Goal: Task Accomplishment & Management: Use online tool/utility

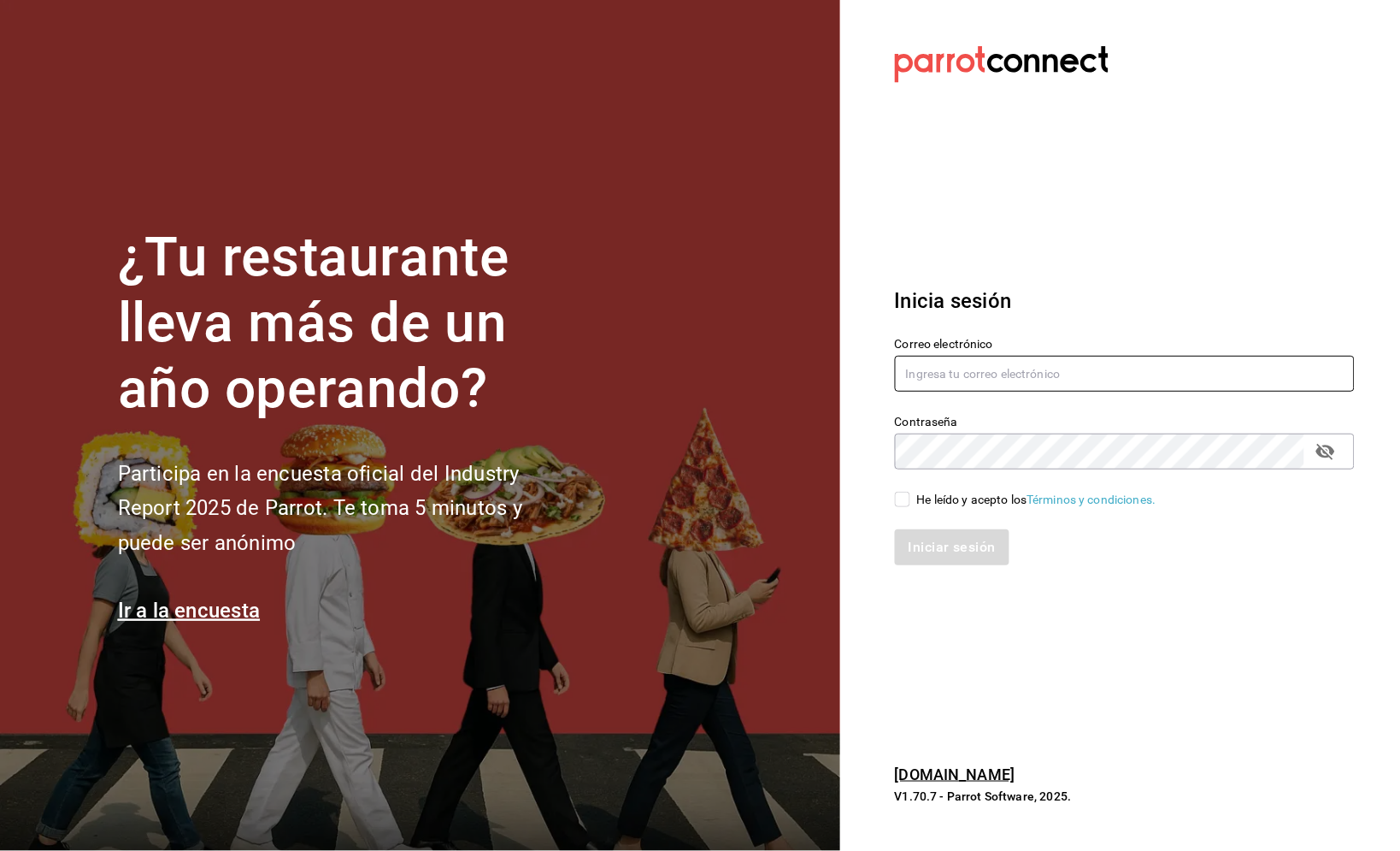
type input "[DOMAIN_NAME][EMAIL_ADDRESS][DOMAIN_NAME]"
click at [954, 502] on div "He leído y acepto los Términos y condiciones." at bounding box center [1036, 500] width 239 height 18
click at [910, 502] on input "He leído y acepto los Términos y condiciones." at bounding box center [902, 499] width 16 height 16
checkbox input "true"
click at [950, 540] on button "Iniciar sesión" at bounding box center [952, 547] width 116 height 36
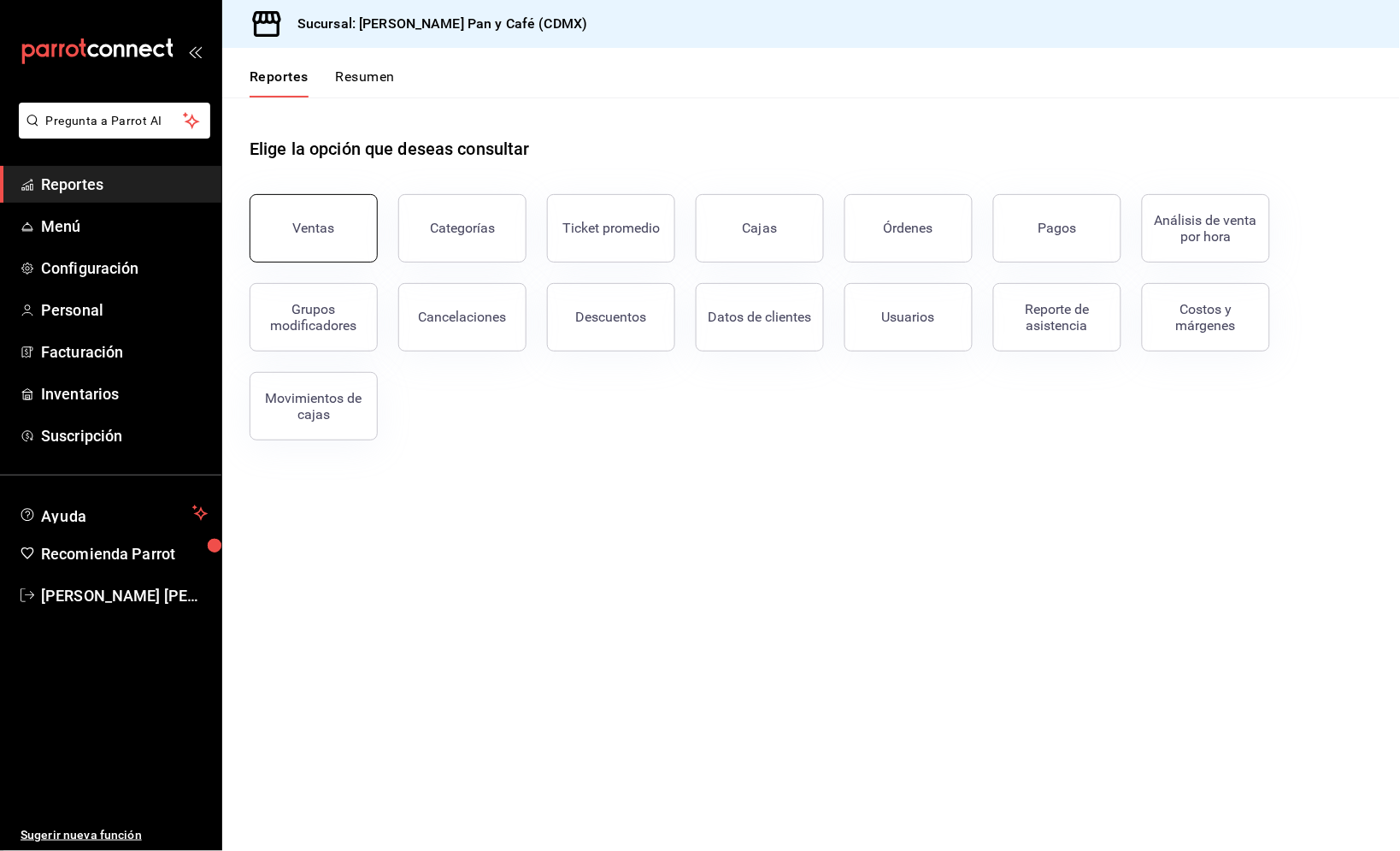
click at [326, 208] on button "Ventas" at bounding box center [314, 228] width 128 height 69
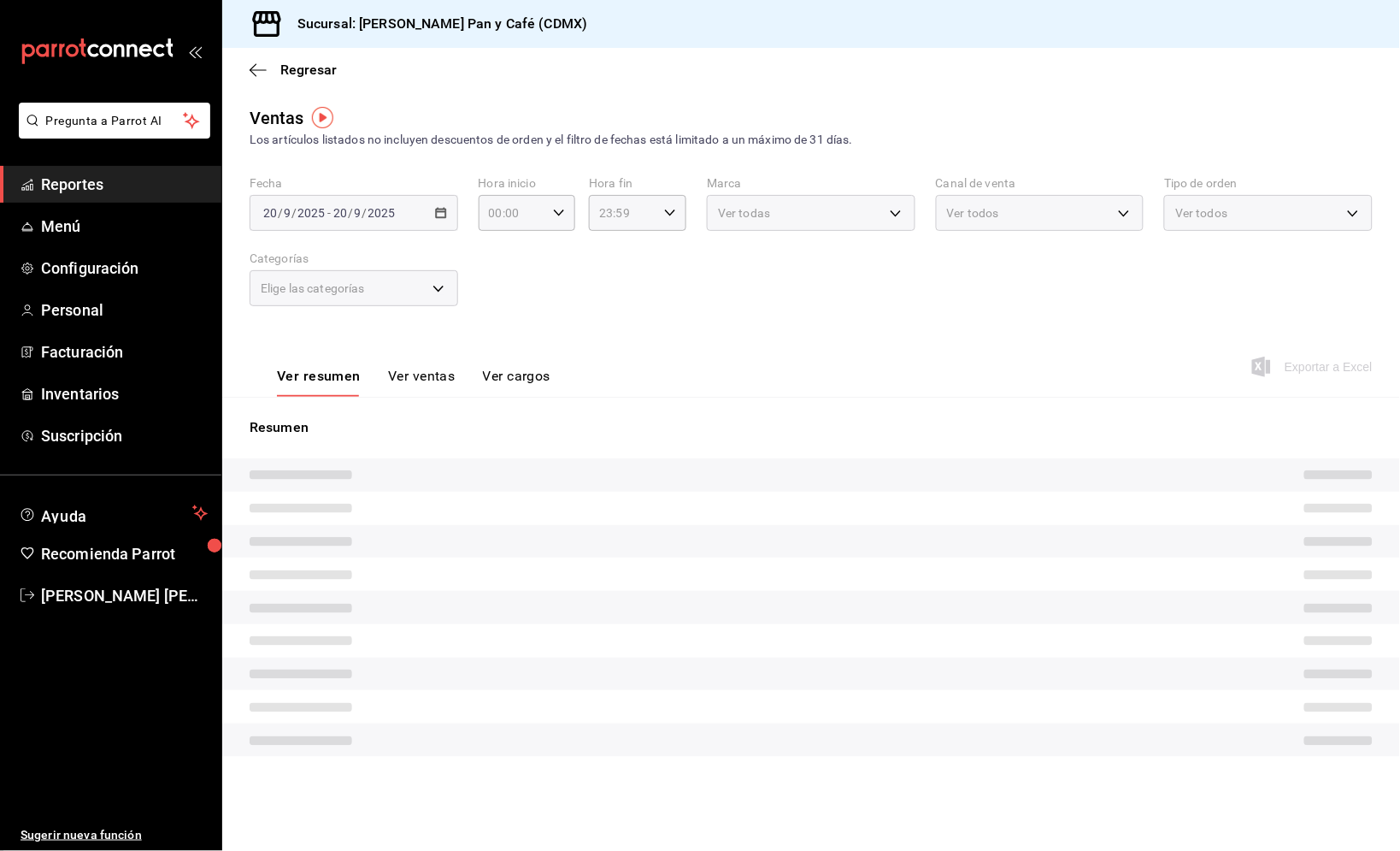
click at [425, 190] on div "Fecha 2025-09-20 20 / 9 / 2025 - 2025-09-20 20 / 9 / 2025" at bounding box center [354, 203] width 209 height 55
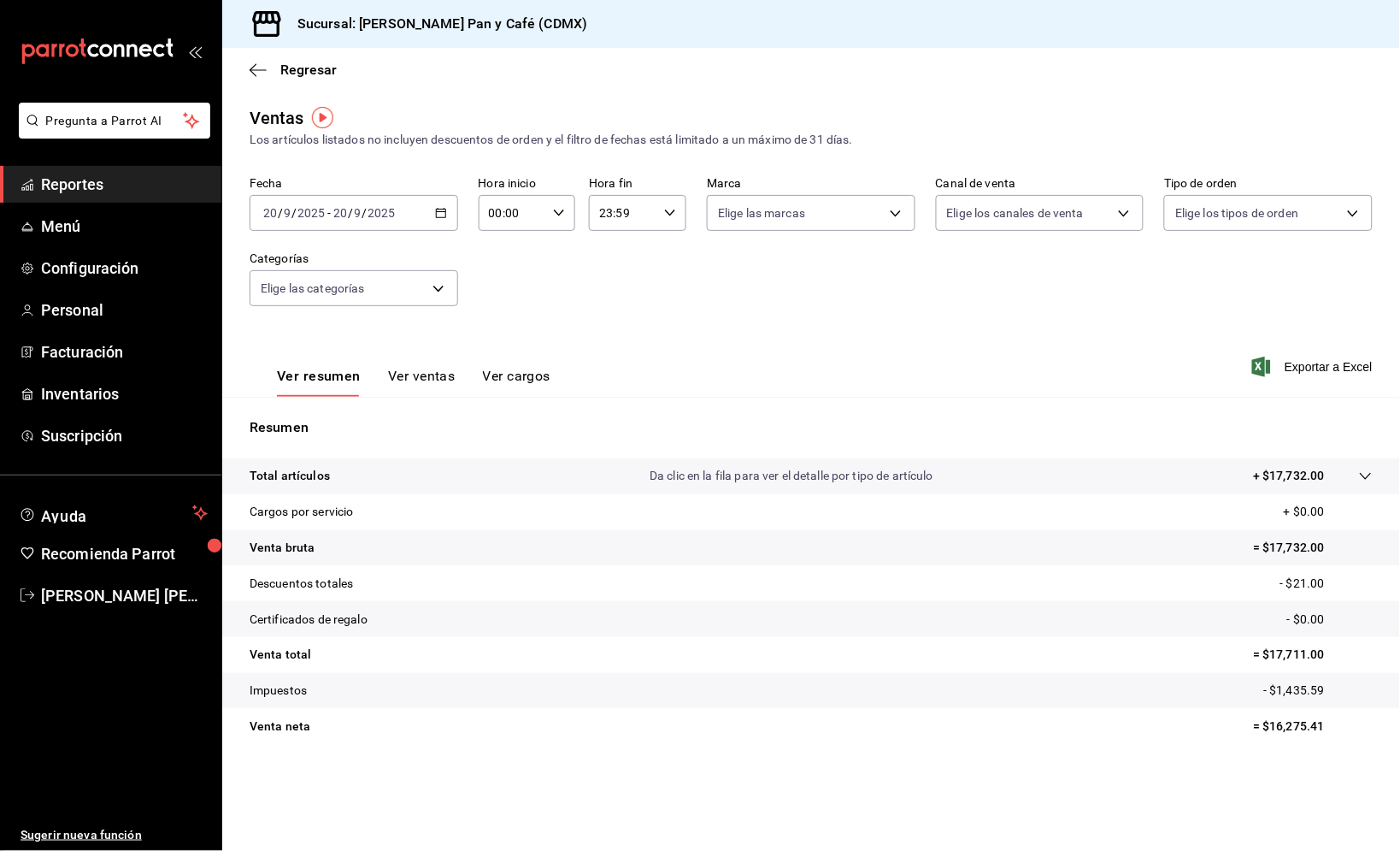
click at [437, 208] on \(Stroke\) "button" at bounding box center [437, 208] width 1 height 1
click at [372, 289] on li "Ayer" at bounding box center [330, 303] width 160 height 38
click at [1326, 356] on span "Exportar a Excel" at bounding box center [1314, 366] width 117 height 20
click at [320, 74] on span "Regresar" at bounding box center [309, 70] width 57 height 16
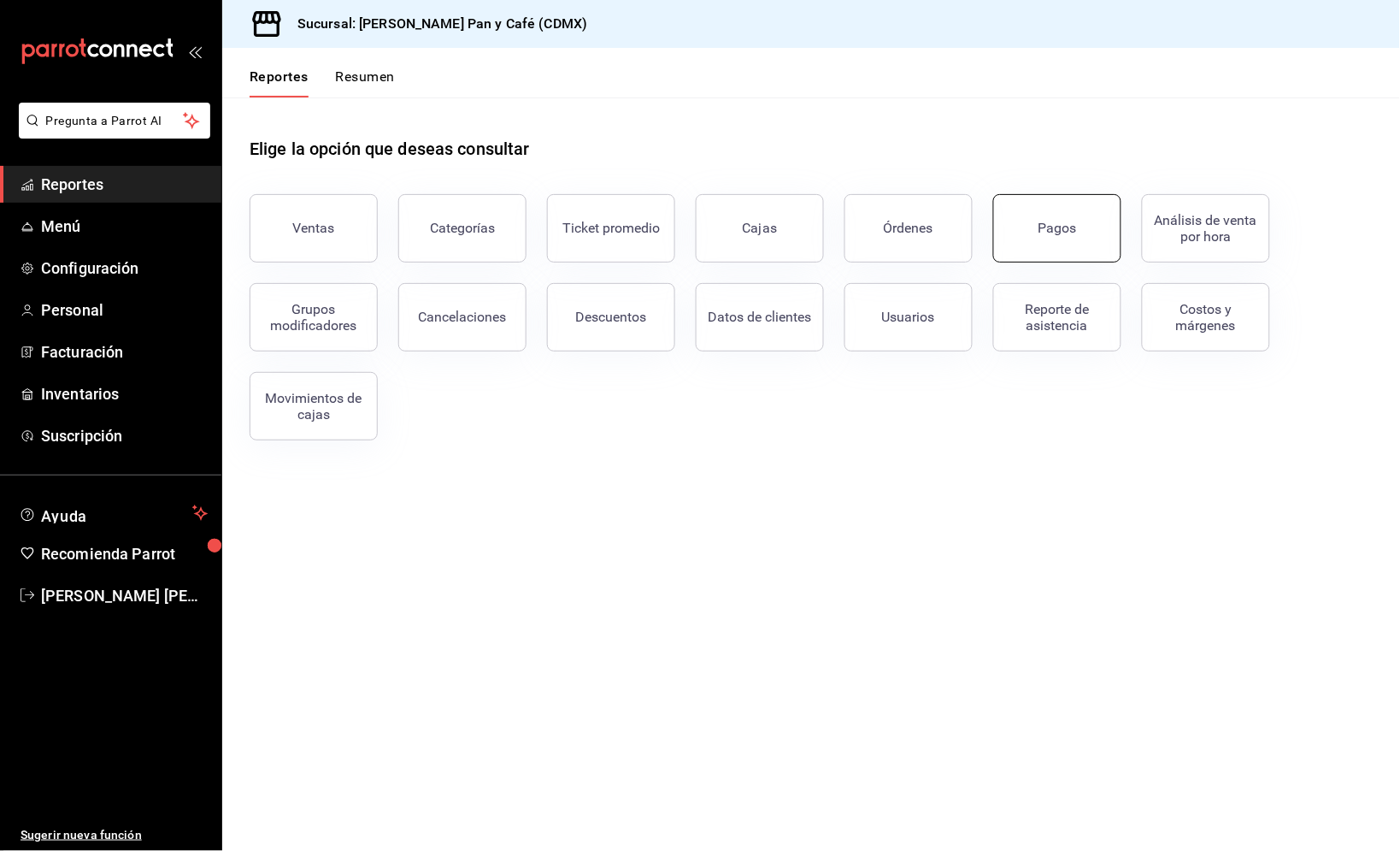
click at [1040, 231] on div "Pagos" at bounding box center [1058, 228] width 38 height 16
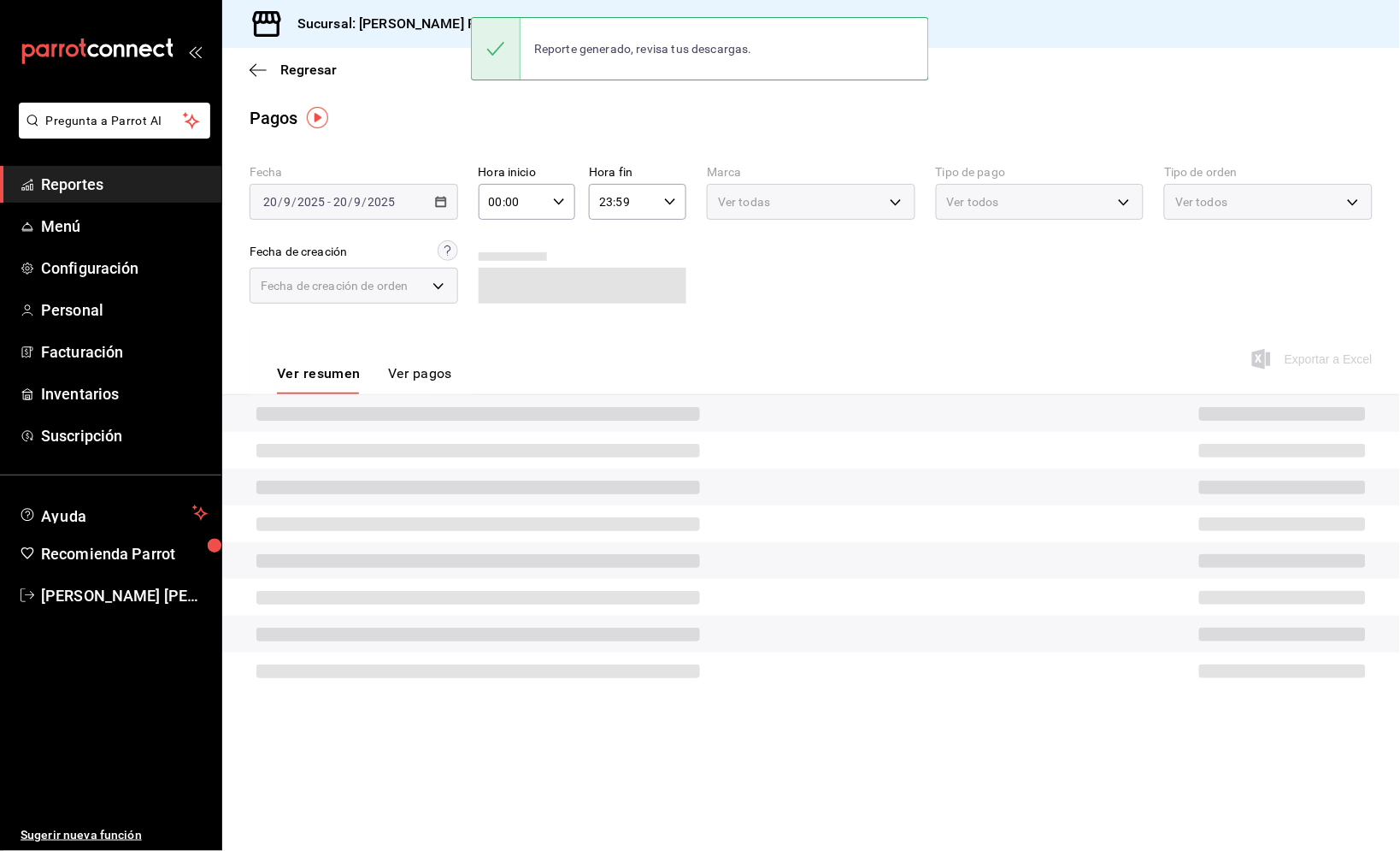
click at [406, 206] on div "2025-09-20 20 / 9 / 2025 - 2025-09-20 20 / 9 / 2025" at bounding box center [354, 202] width 209 height 36
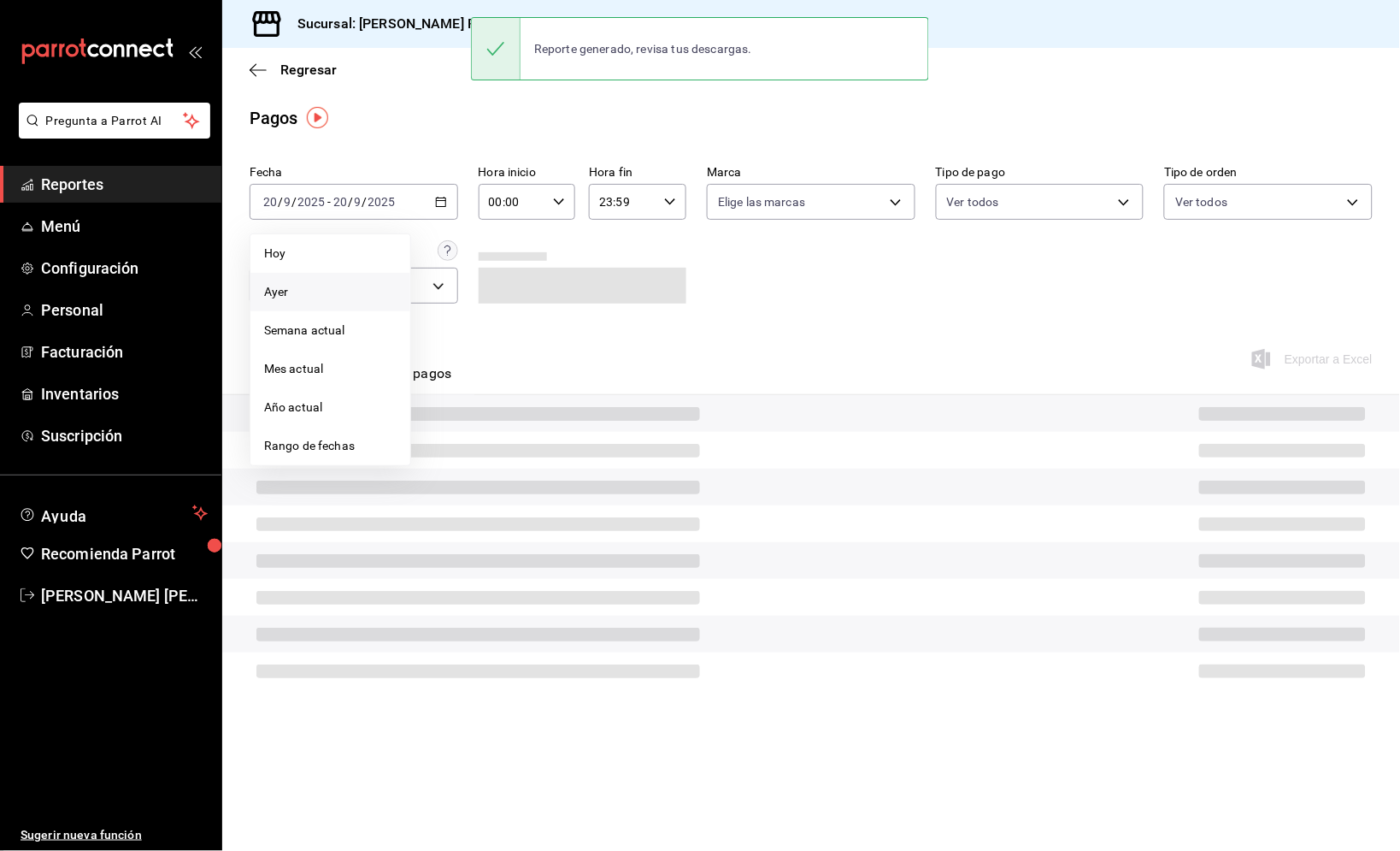
click at [338, 284] on span "Ayer" at bounding box center [330, 292] width 133 height 18
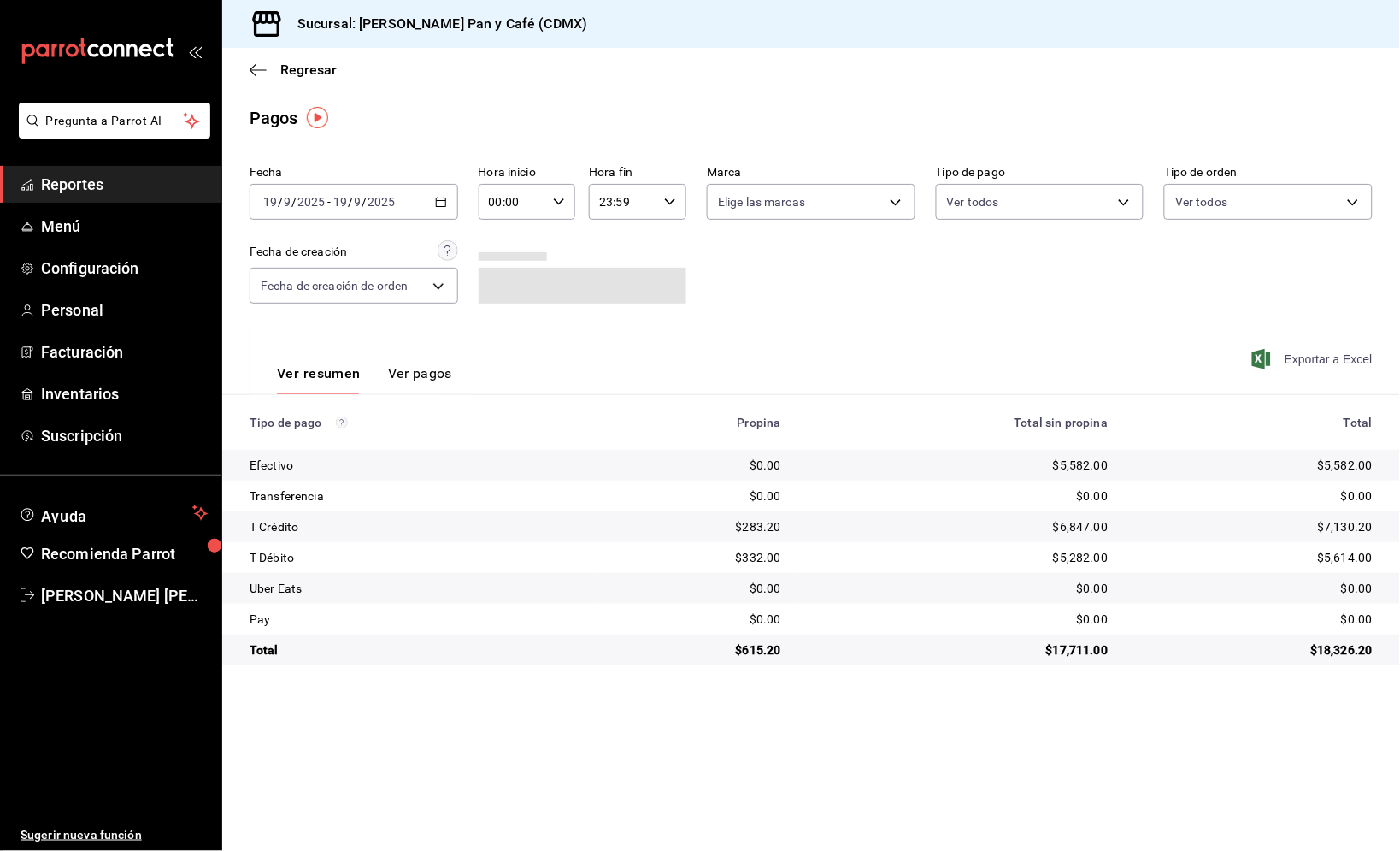
click at [1325, 357] on span "Exportar a Excel" at bounding box center [1314, 359] width 117 height 20
click at [1343, 456] on div "$5,582.00" at bounding box center [1253, 464] width 237 height 17
copy div "5,582.00"
click at [756, 523] on div "$283.20" at bounding box center [696, 527] width 169 height 17
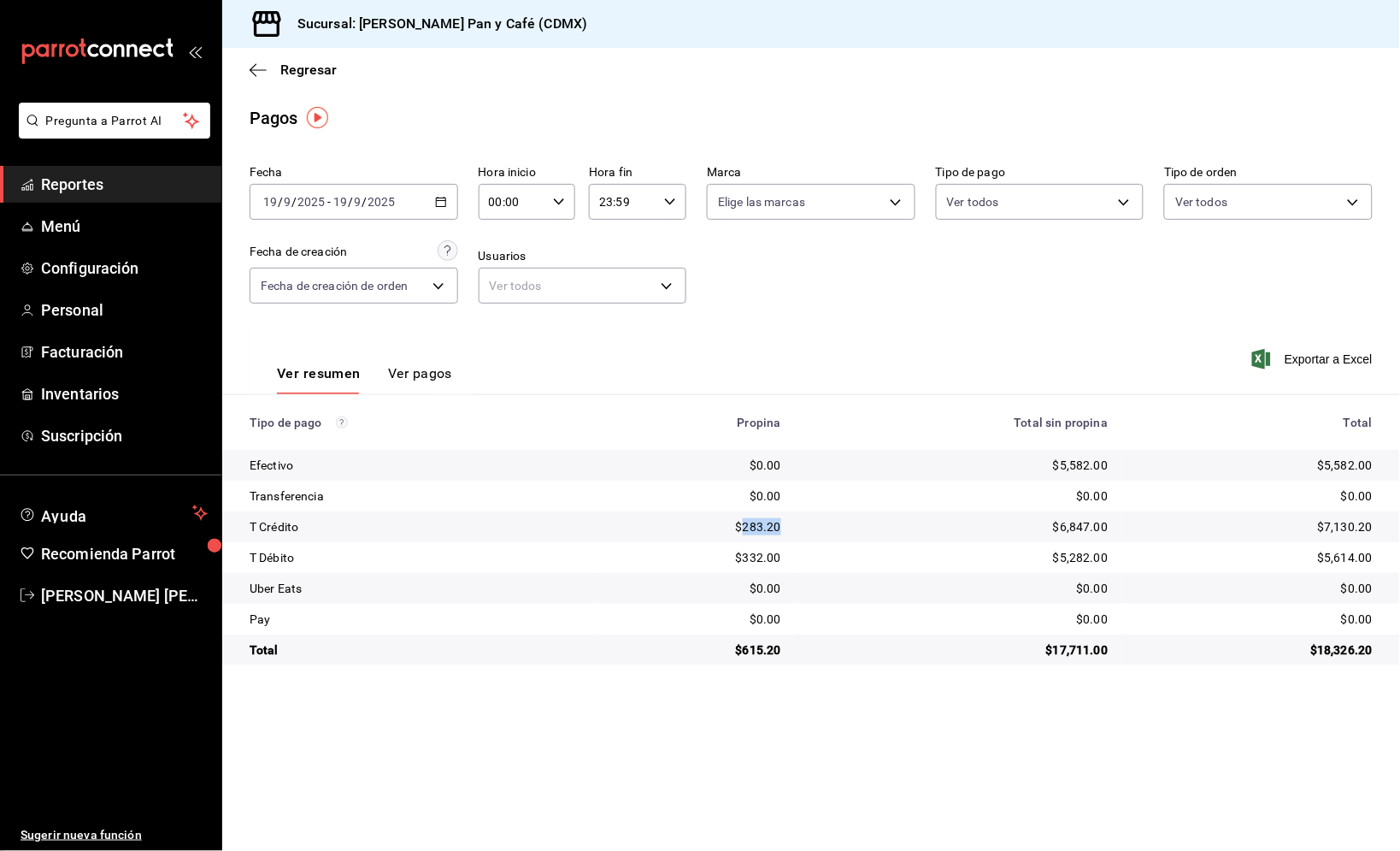
click at [756, 523] on div "$283.20" at bounding box center [696, 527] width 169 height 17
copy div "283.20"
click at [353, 201] on input "9" at bounding box center [357, 202] width 8 height 14
click at [352, 284] on span "Ayer" at bounding box center [330, 292] width 133 height 18
click at [1341, 461] on div "$8,131.00" at bounding box center [1256, 464] width 232 height 17
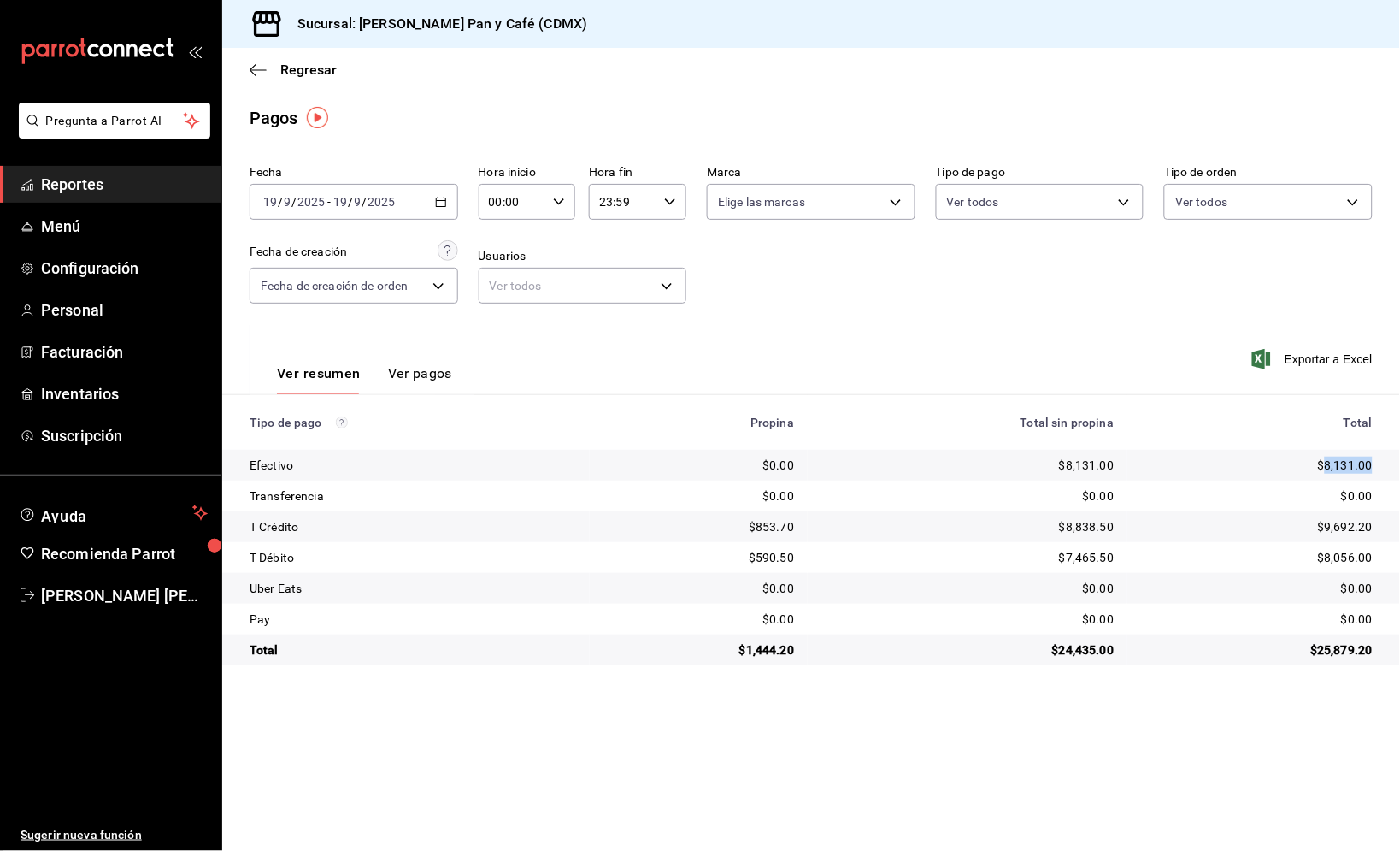
click at [1341, 461] on div "$8,131.00" at bounding box center [1256, 464] width 232 height 17
copy div "8,131.00"
click at [389, 200] on input "2025" at bounding box center [382, 202] width 29 height 14
click at [337, 294] on span "Ayer" at bounding box center [330, 292] width 133 height 18
click at [774, 528] on div "$853.70" at bounding box center [699, 527] width 190 height 17
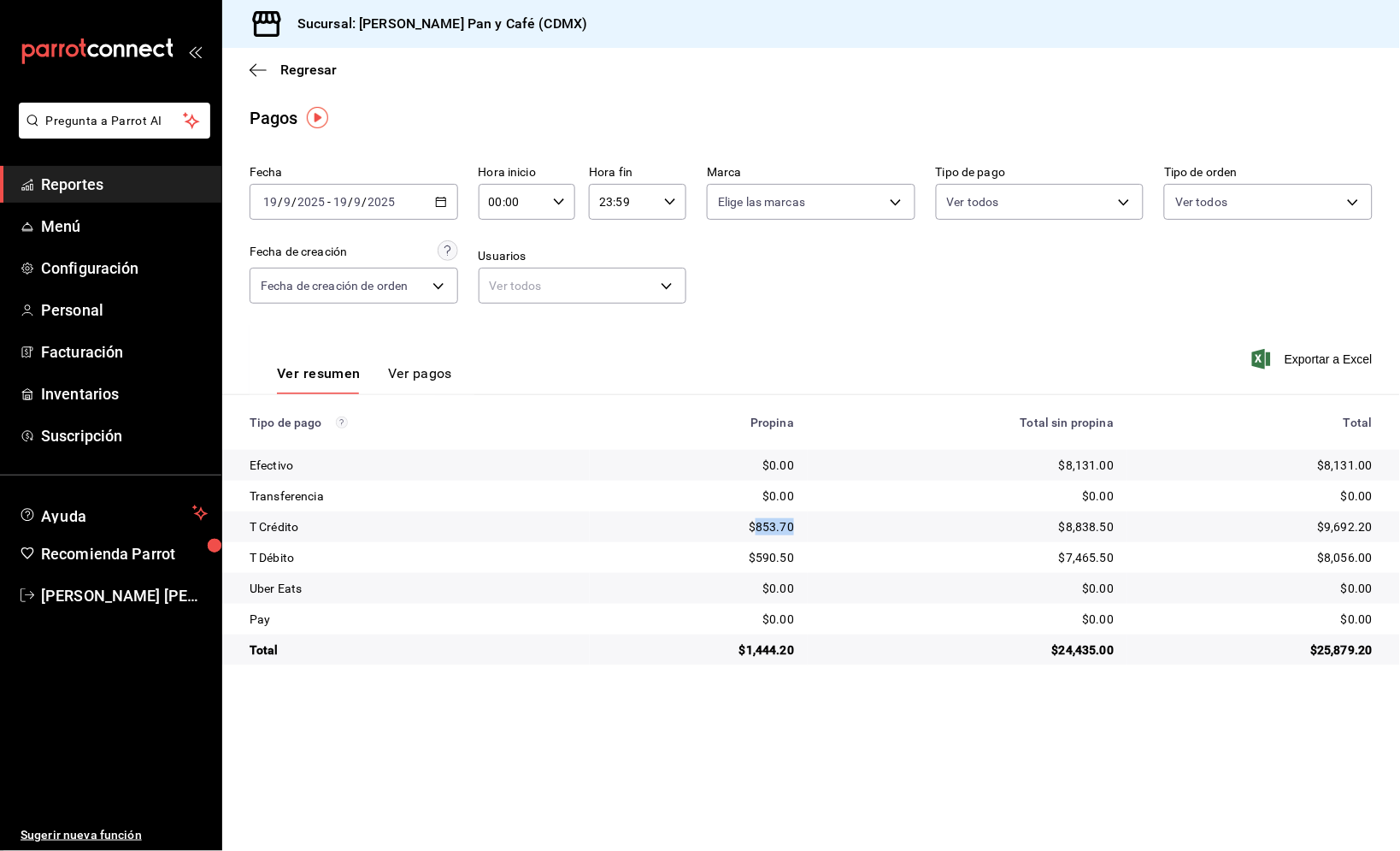
click at [774, 528] on div "$853.70" at bounding box center [699, 527] width 190 height 17
copy div "853.70"
click at [771, 551] on div "$590.50" at bounding box center [699, 557] width 190 height 17
copy div "590.50"
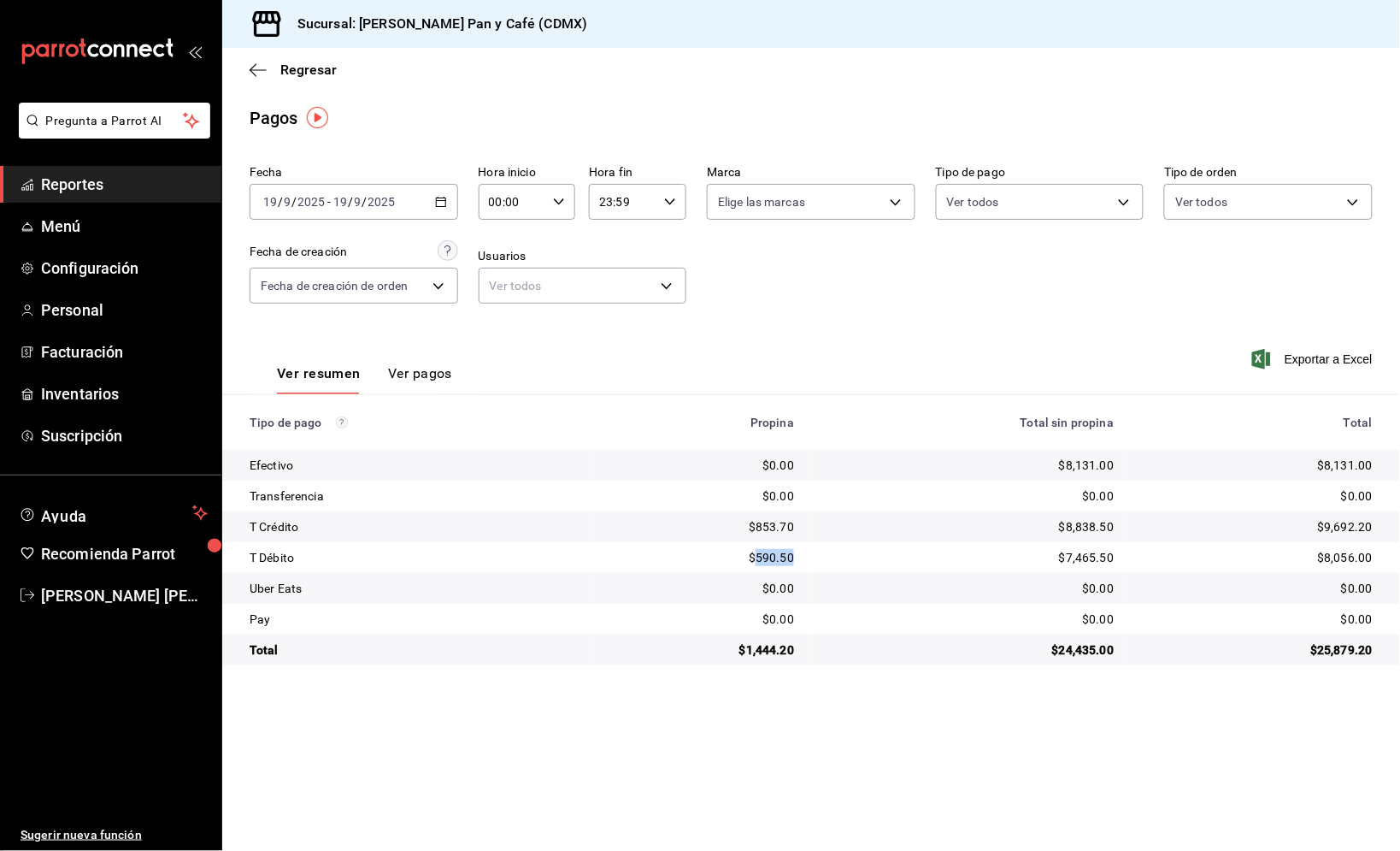
click at [149, 178] on span "Reportes" at bounding box center [125, 184] width 167 height 23
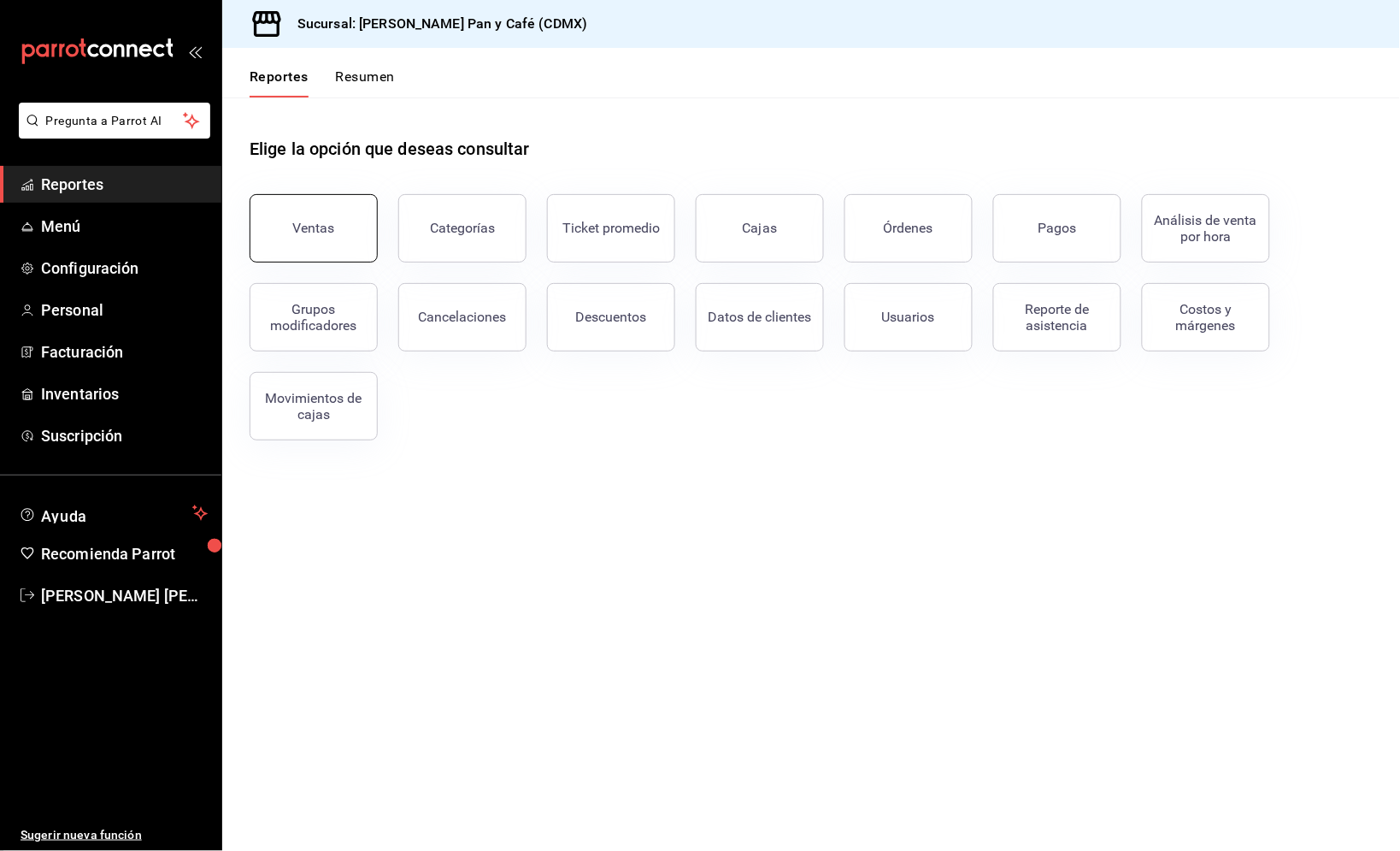
click at [331, 208] on button "Ventas" at bounding box center [314, 228] width 128 height 69
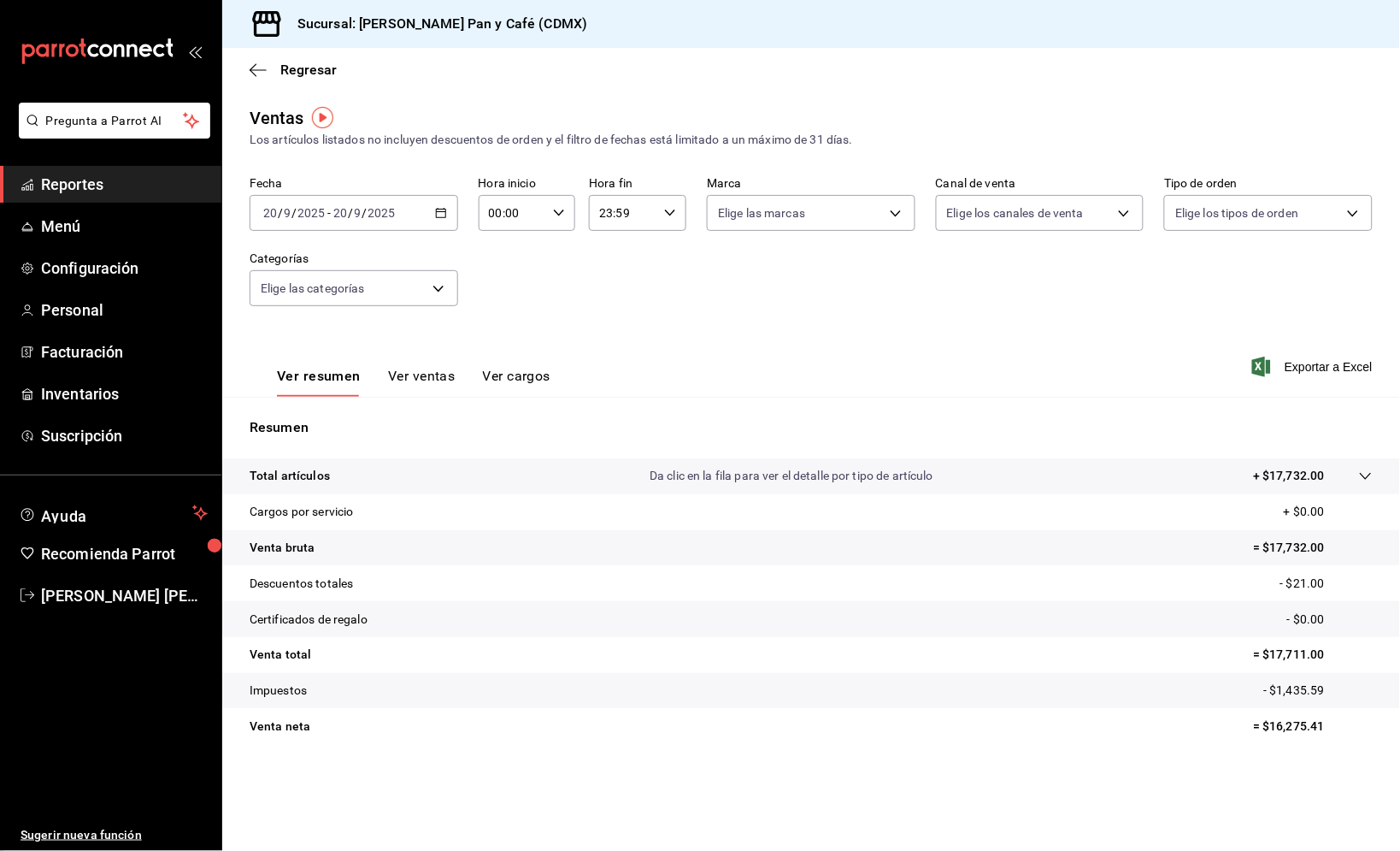
click at [149, 183] on span "Reportes" at bounding box center [125, 184] width 167 height 23
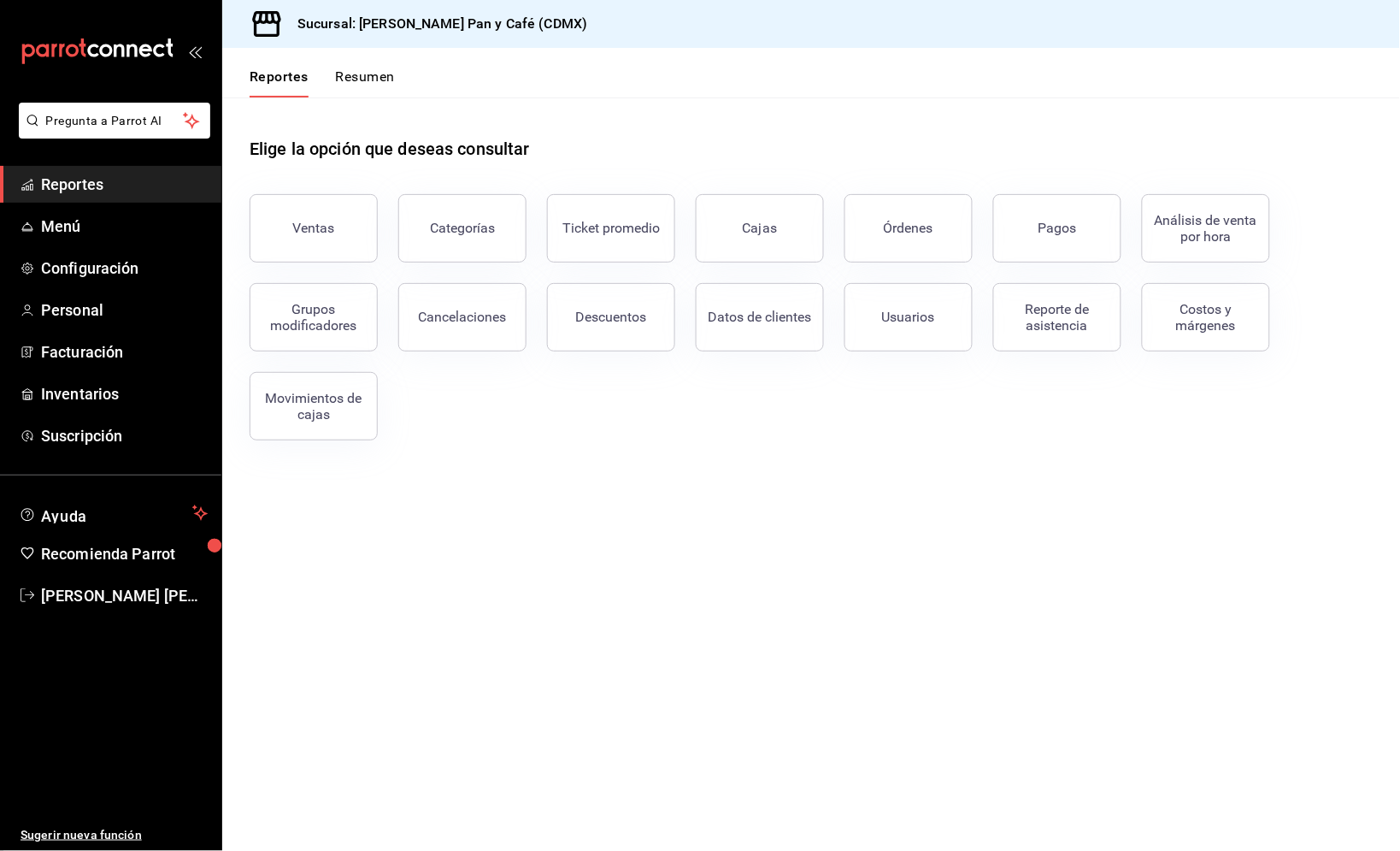
click at [364, 82] on button "Resumen" at bounding box center [365, 83] width 59 height 29
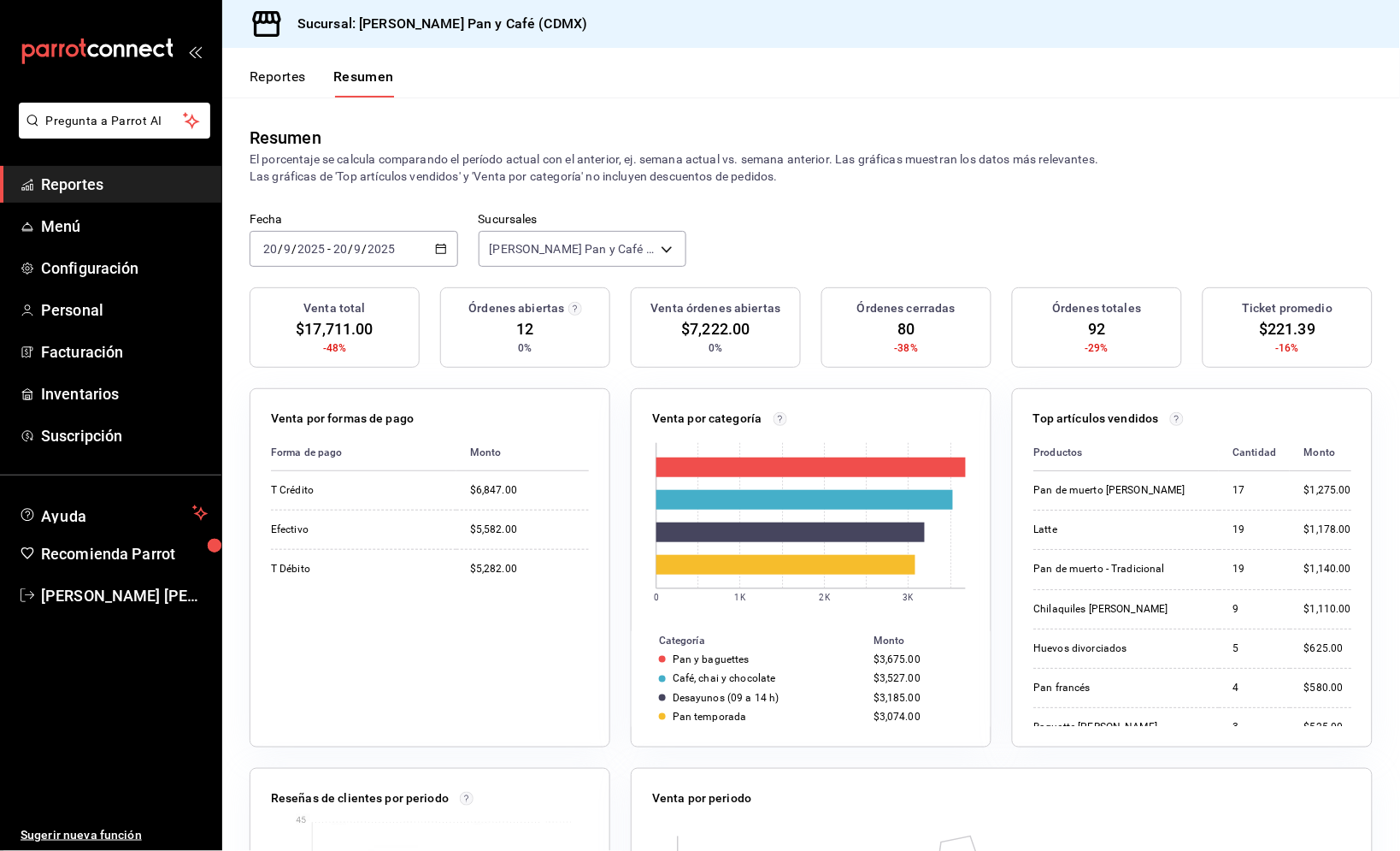
click at [599, 150] on p "El porcentaje se calcula comparando el período actual con el anterior, ej. sema…" at bounding box center [811, 167] width 1123 height 34
